Goal: Transaction & Acquisition: Purchase product/service

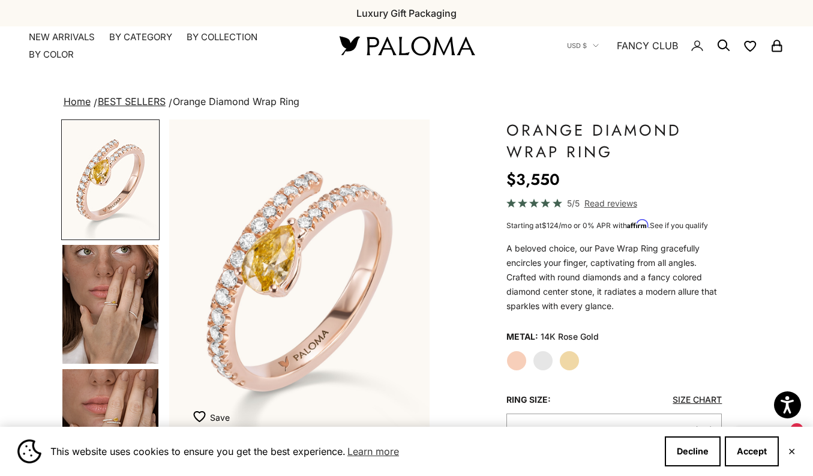
click at [107, 302] on img "Go to item 4" at bounding box center [110, 304] width 96 height 119
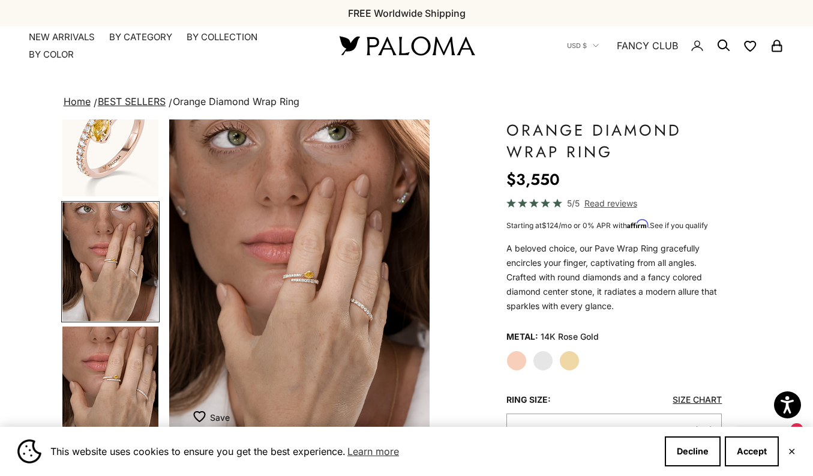
scroll to position [47, 0]
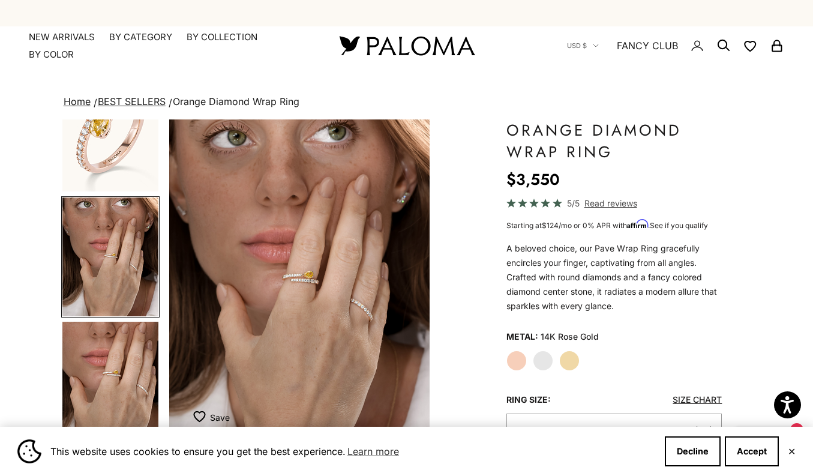
click at [580, 359] on div "Rose Gold White Gold Yellow Gold" at bounding box center [614, 360] width 216 height 20
click at [575, 361] on label "Yellow Gold" at bounding box center [569, 360] width 20 height 20
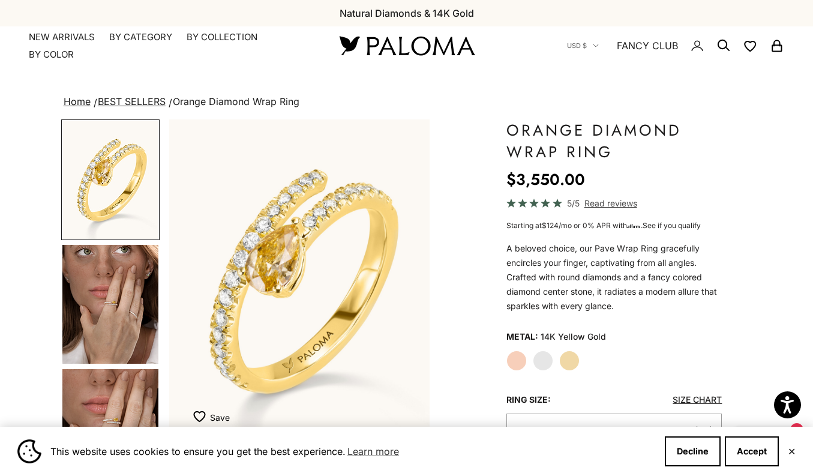
click at [546, 361] on label "White Gold" at bounding box center [543, 360] width 20 height 20
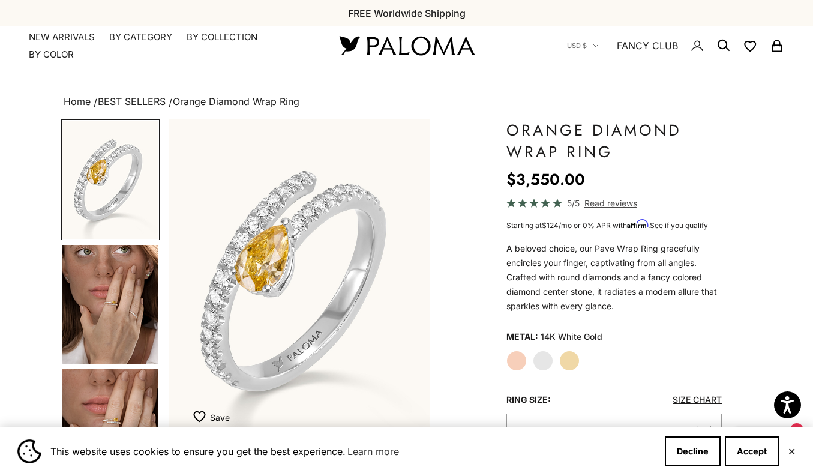
click at [136, 313] on img "Go to item 4" at bounding box center [110, 304] width 96 height 119
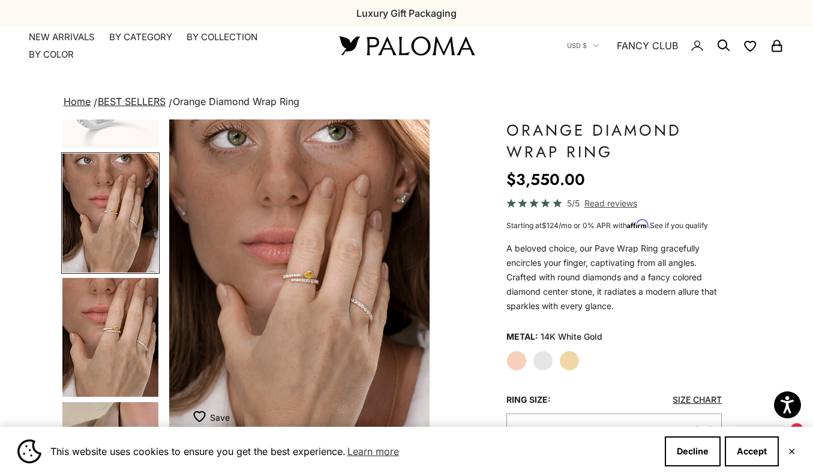
scroll to position [97, 0]
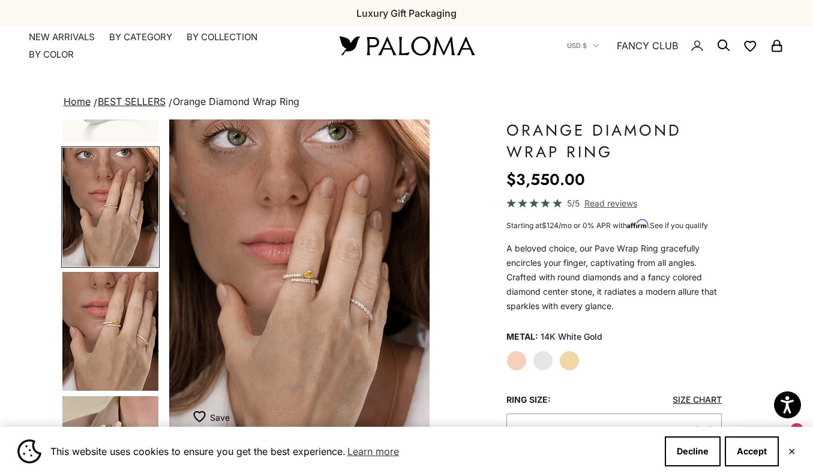
click at [135, 315] on img "Go to item 5" at bounding box center [110, 331] width 96 height 119
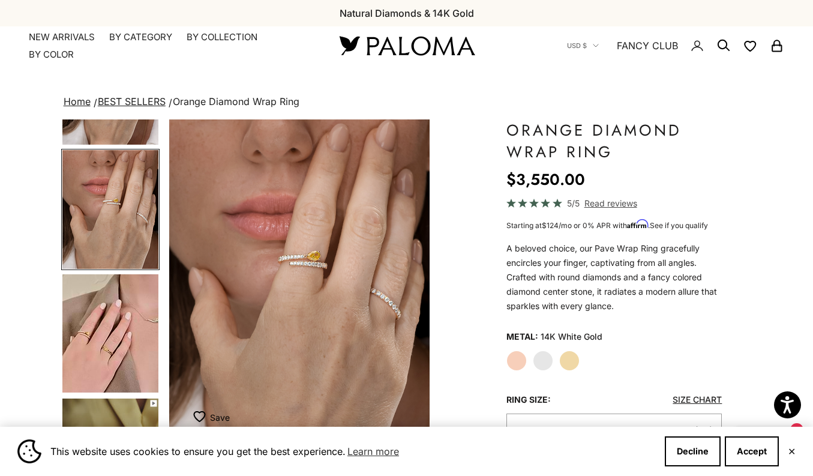
scroll to position [221, 0]
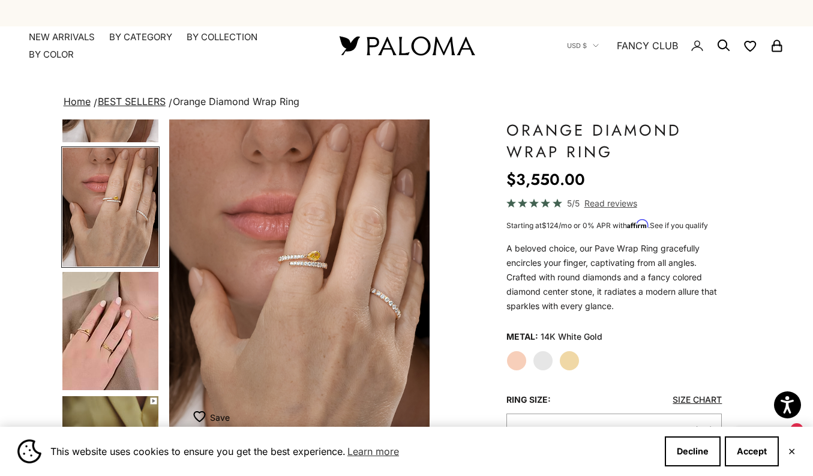
click at [130, 303] on img "Go to item 6" at bounding box center [110, 331] width 96 height 118
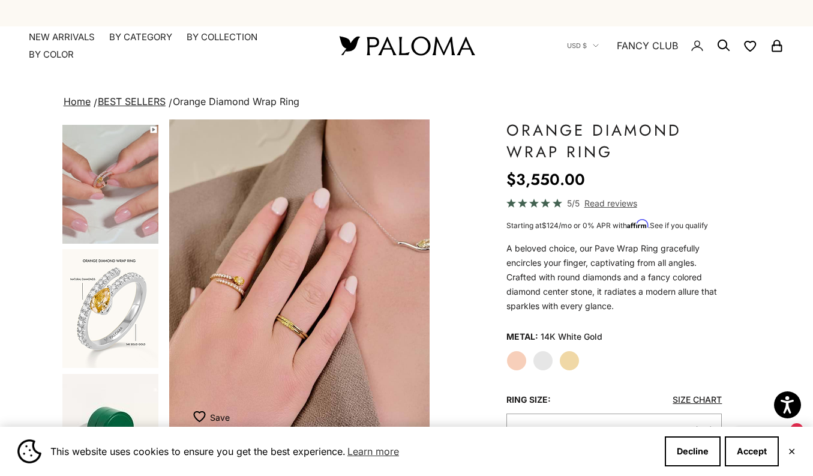
scroll to position [910, 0]
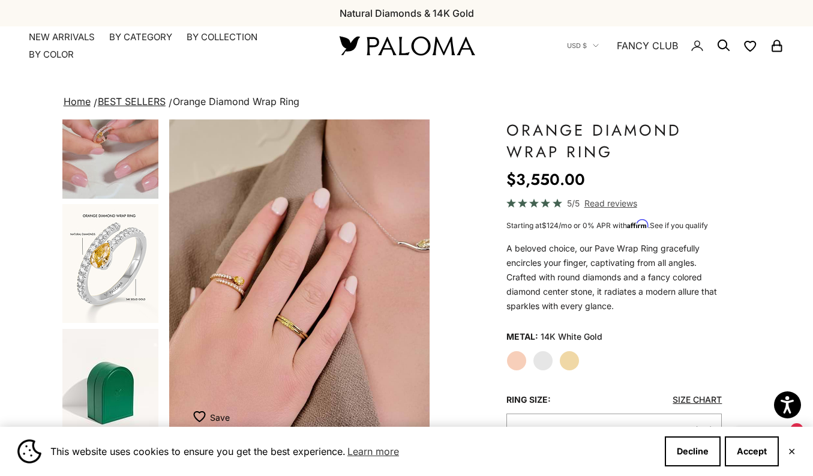
click at [128, 264] on img "Go to item 13" at bounding box center [110, 263] width 96 height 119
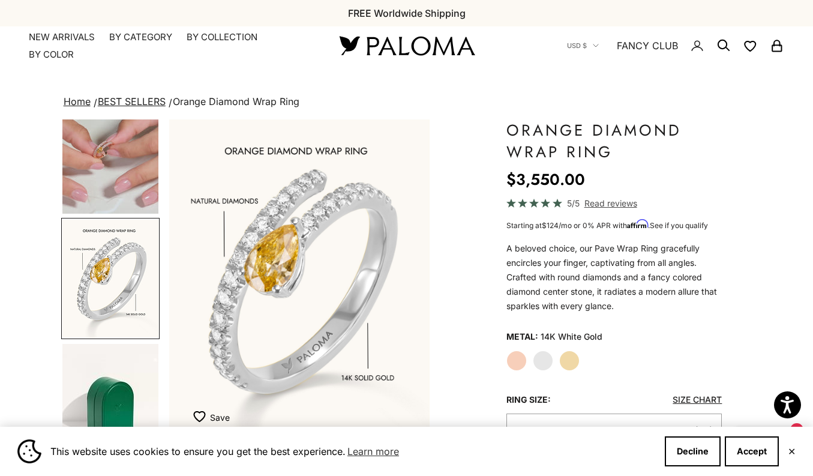
scroll to position [0, 0]
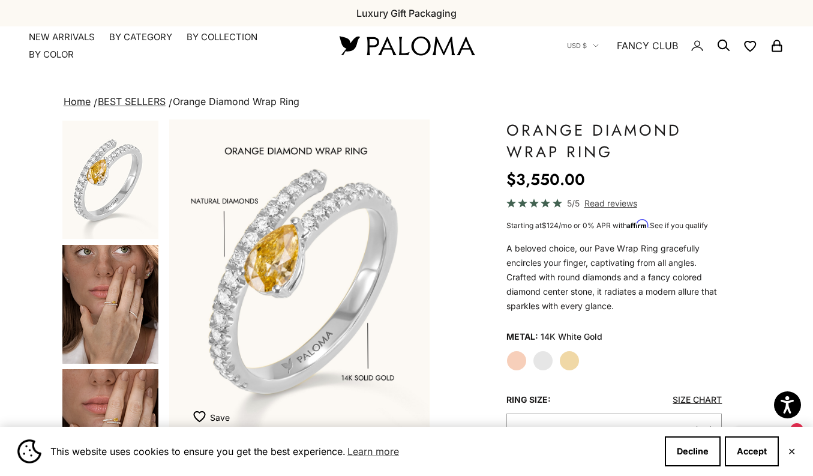
click at [122, 292] on img "Go to item 4" at bounding box center [110, 304] width 96 height 119
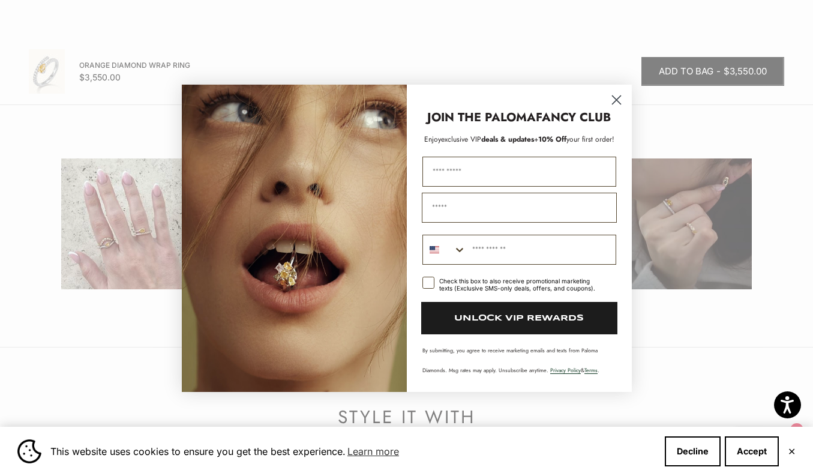
click at [616, 97] on circle "Close dialog" at bounding box center [616, 99] width 20 height 20
